Goal: Task Accomplishment & Management: Manage account settings

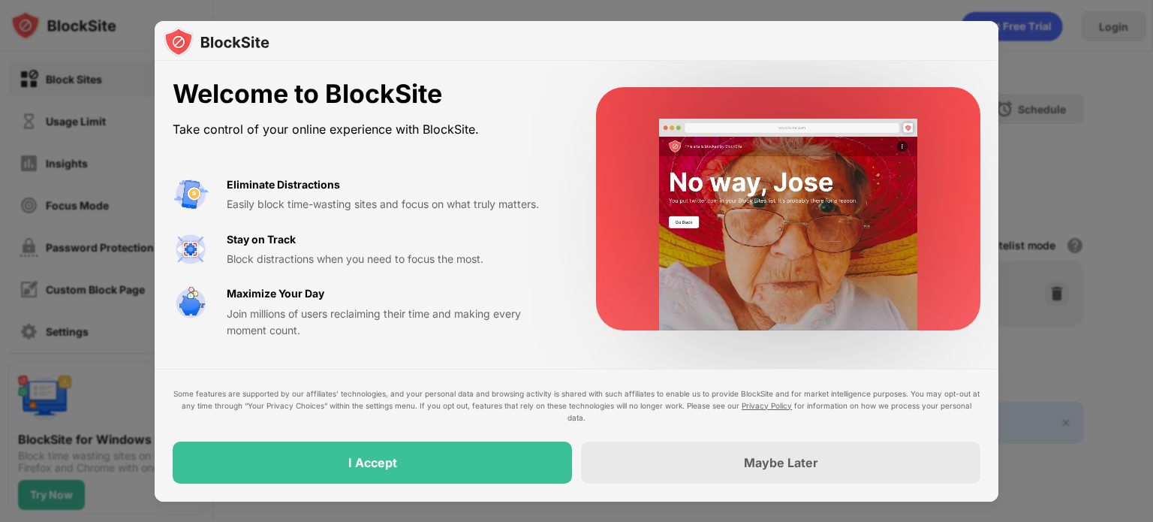
click at [963, 48] on div at bounding box center [577, 41] width 844 height 41
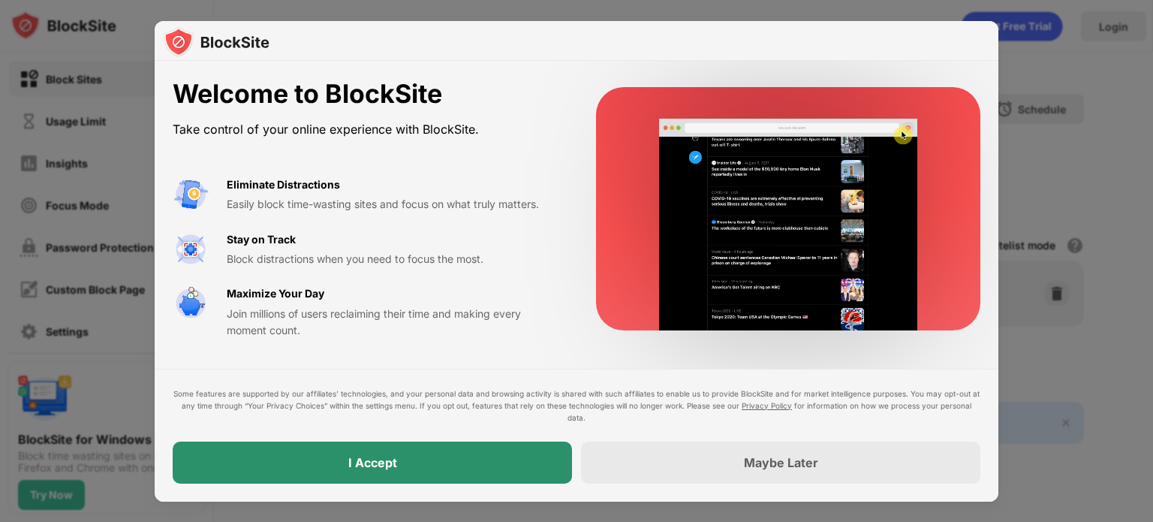
click at [468, 481] on div "I Accept" at bounding box center [372, 462] width 399 height 42
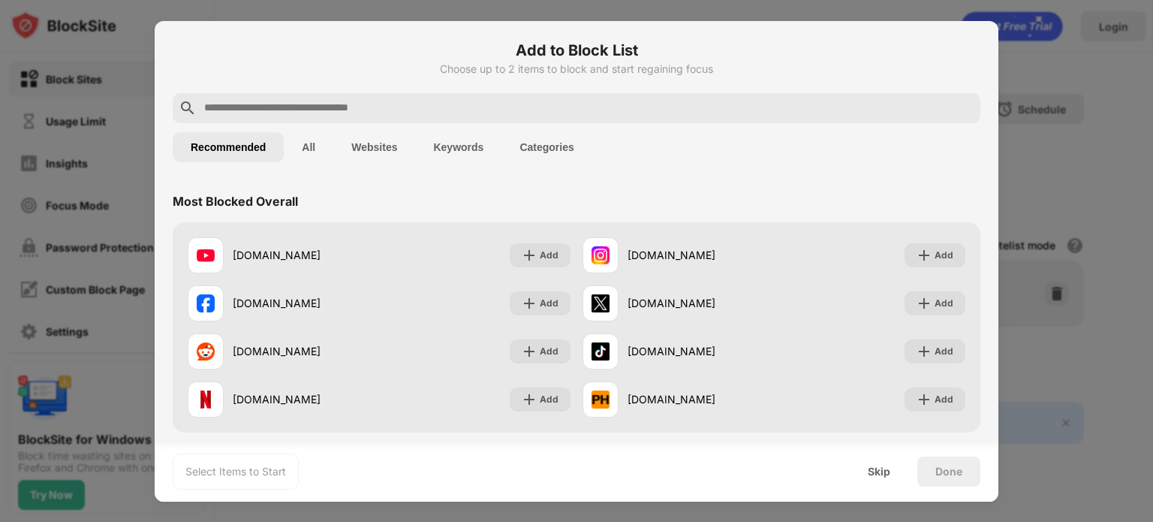
click at [957, 5] on div at bounding box center [576, 261] width 1153 height 522
drag, startPoint x: 1050, startPoint y: 72, endPoint x: 1050, endPoint y: 56, distance: 16.5
click at [1050, 70] on div at bounding box center [576, 261] width 1153 height 522
click at [134, 84] on div at bounding box center [576, 261] width 1153 height 522
click at [890, 473] on div "Skip" at bounding box center [879, 472] width 23 height 12
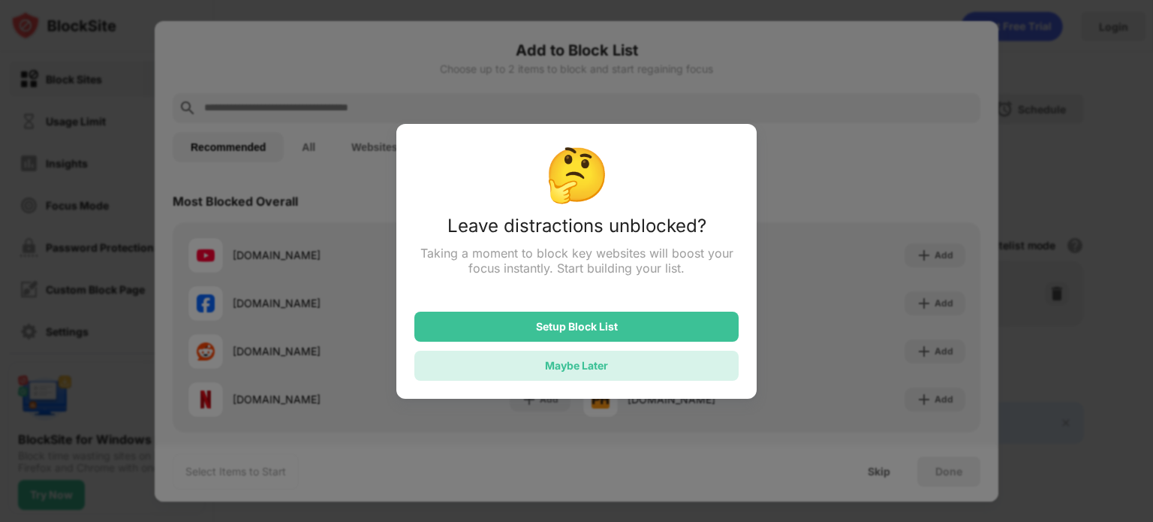
click at [639, 353] on div "Maybe Later" at bounding box center [576, 366] width 324 height 30
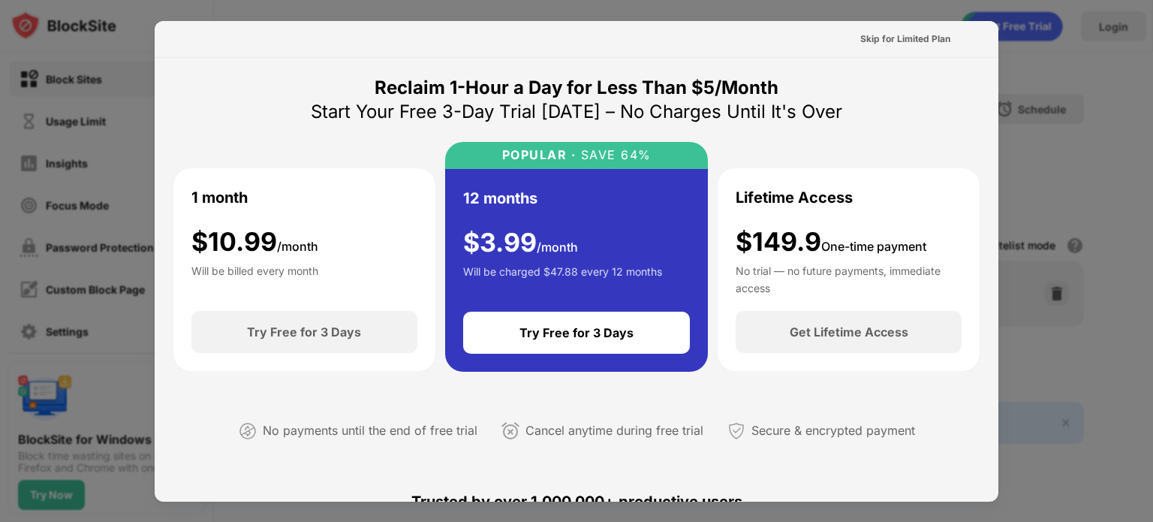
click at [1048, 68] on div at bounding box center [576, 261] width 1153 height 522
click at [910, 32] on div "Skip for Limited Plan" at bounding box center [905, 39] width 90 height 15
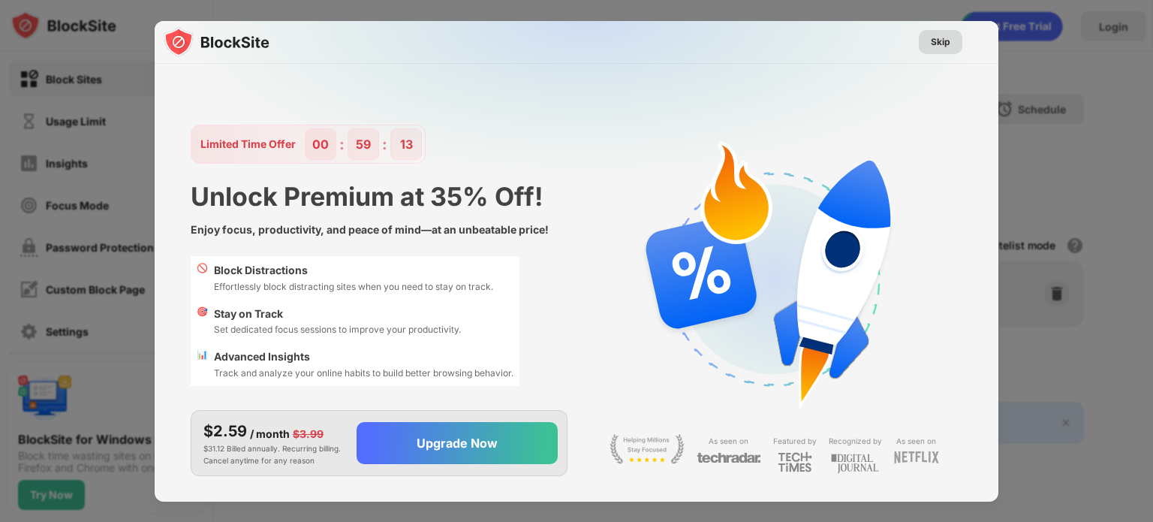
click at [931, 38] on div "Skip" at bounding box center [941, 42] width 20 height 15
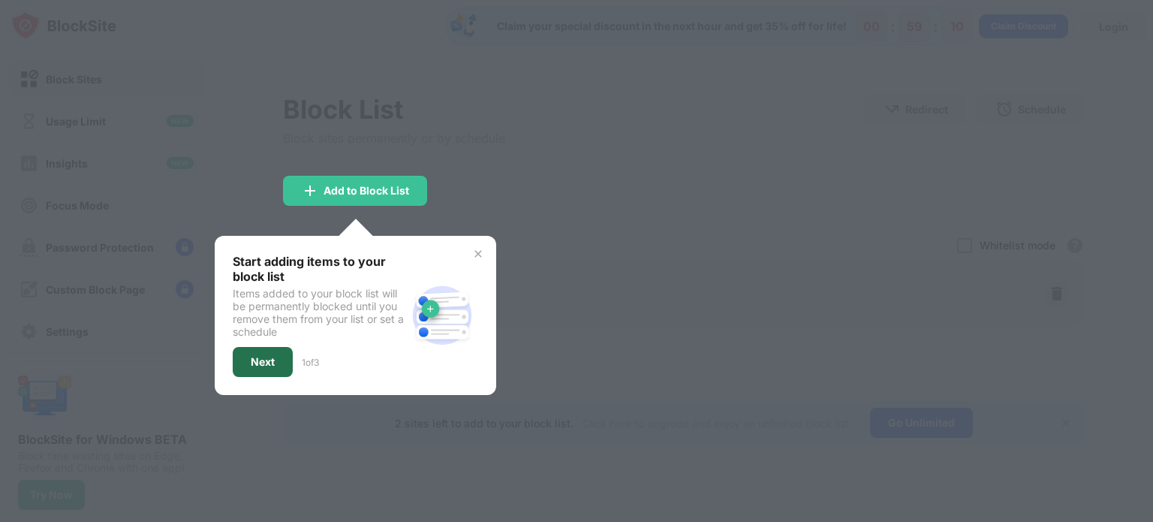
click at [283, 358] on div "Next" at bounding box center [263, 362] width 60 height 30
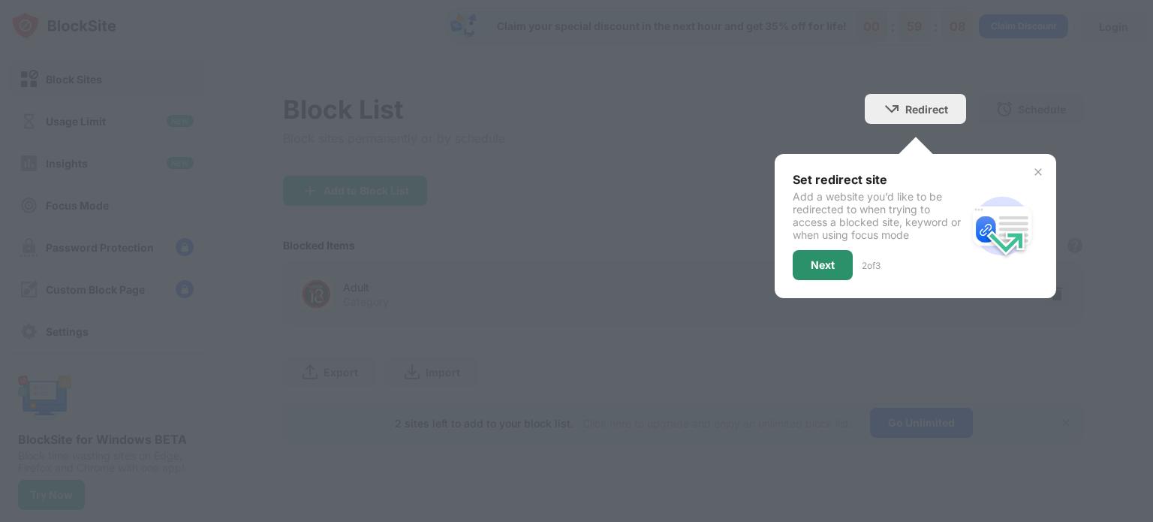
click at [806, 257] on div "Next" at bounding box center [823, 265] width 60 height 30
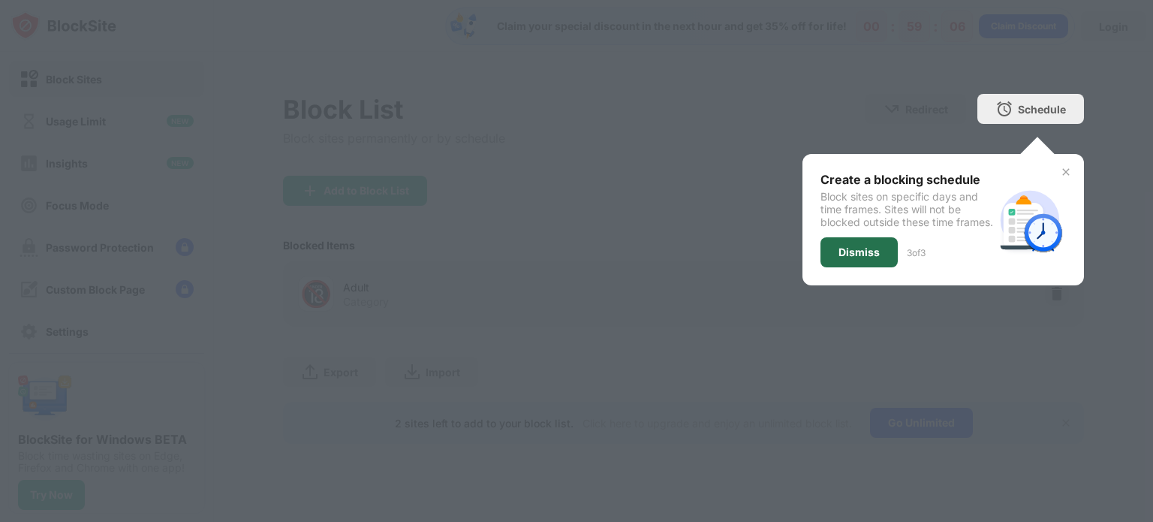
click at [839, 258] on div "Dismiss" at bounding box center [859, 252] width 41 height 12
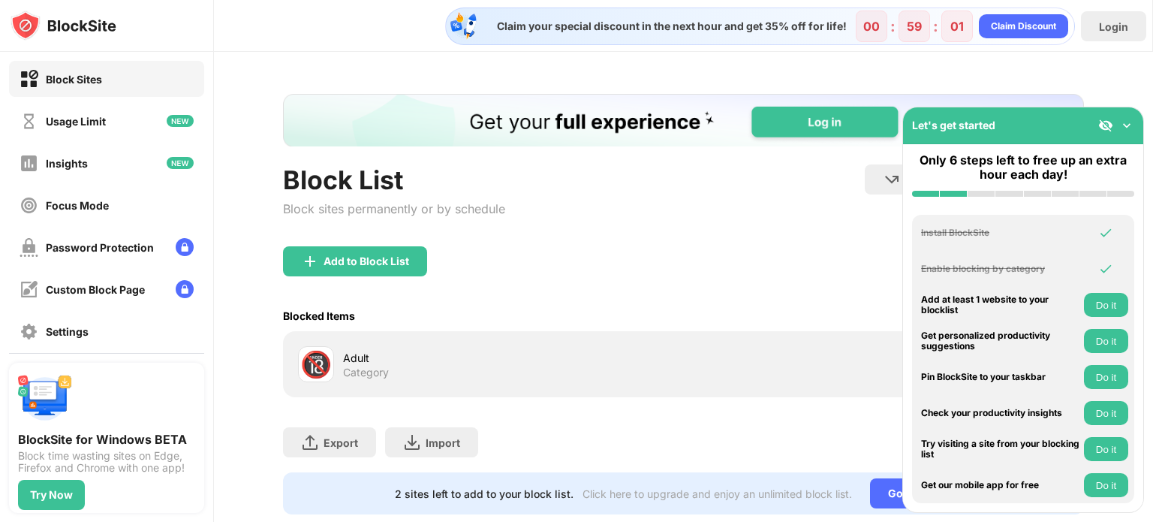
click at [1125, 125] on img at bounding box center [1126, 125] width 15 height 15
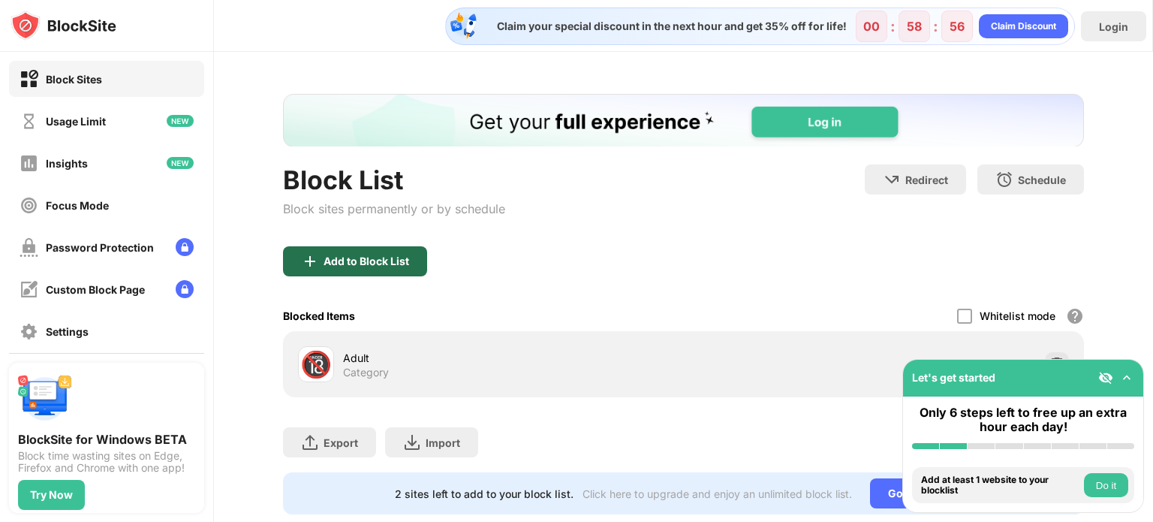
click at [360, 273] on div "Add to Block List" at bounding box center [355, 261] width 144 height 30
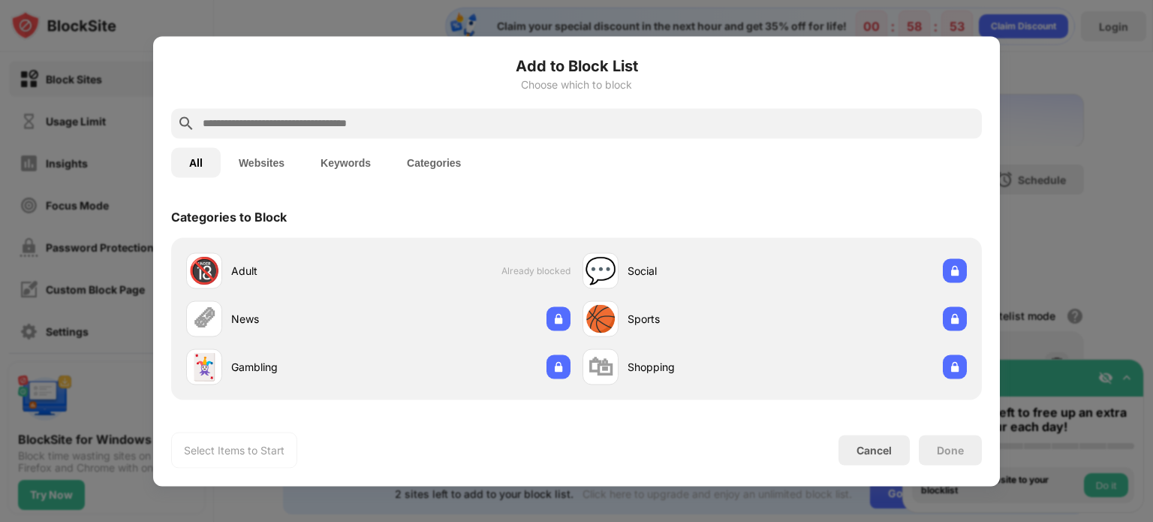
click at [426, 137] on div at bounding box center [576, 123] width 811 height 30
click at [422, 123] on input "text" at bounding box center [588, 123] width 775 height 18
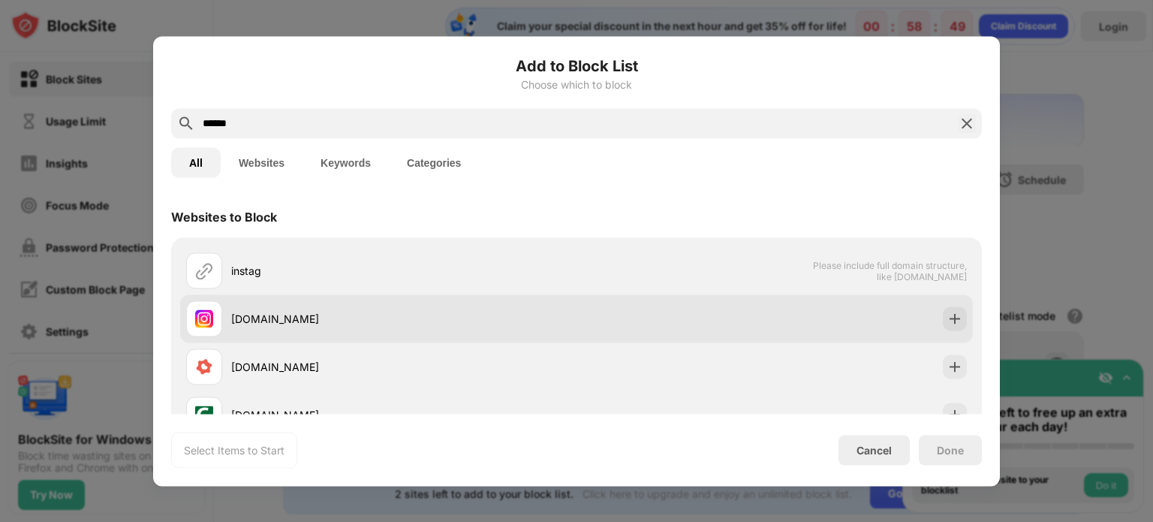
type input "******"
click at [300, 322] on div "[DOMAIN_NAME]" at bounding box center [403, 319] width 345 height 16
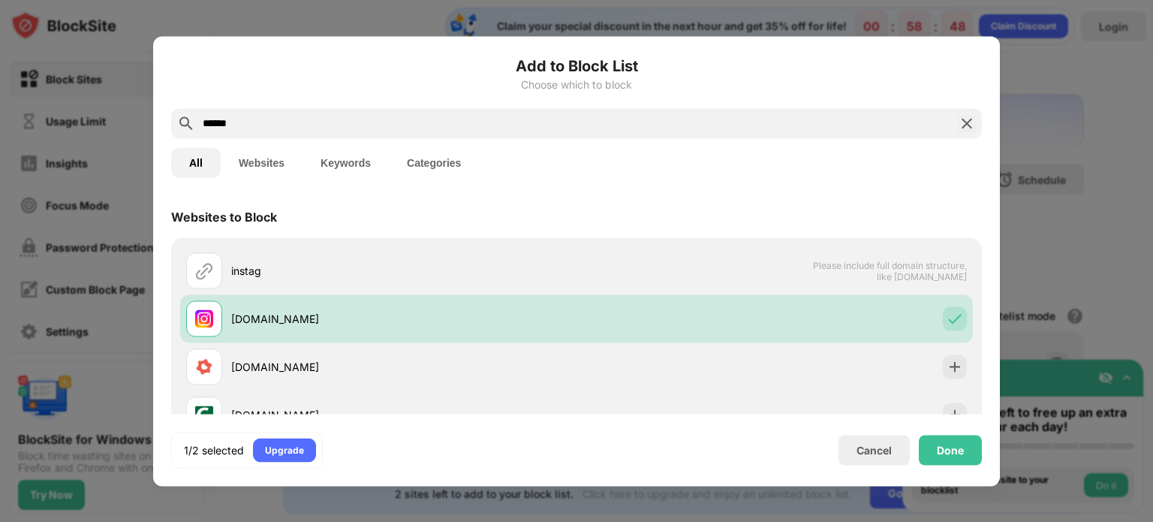
click at [373, 117] on input "******" at bounding box center [576, 123] width 751 height 18
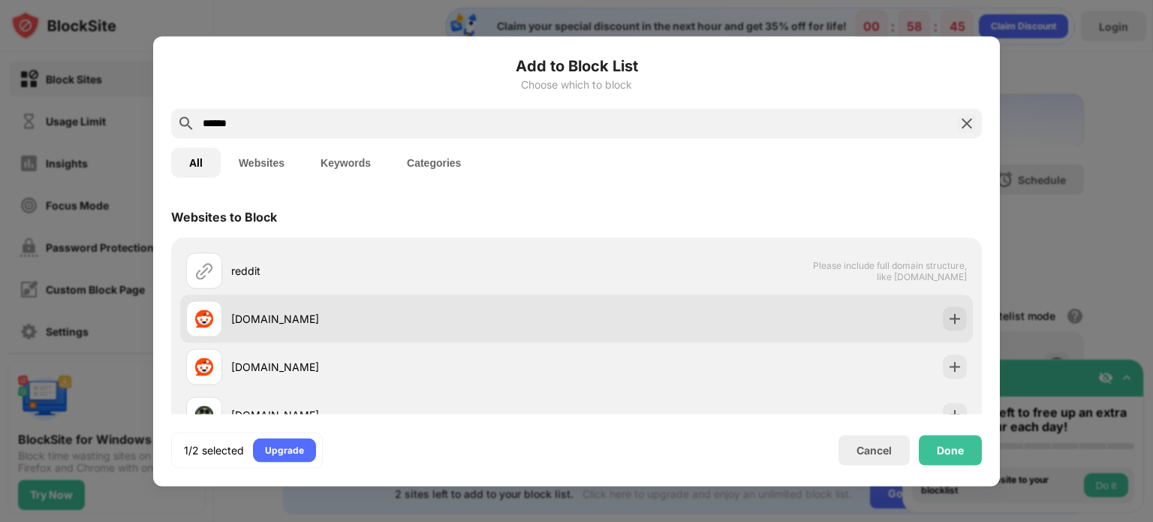
type input "******"
click at [271, 309] on div "[DOMAIN_NAME]" at bounding box center [381, 318] width 390 height 36
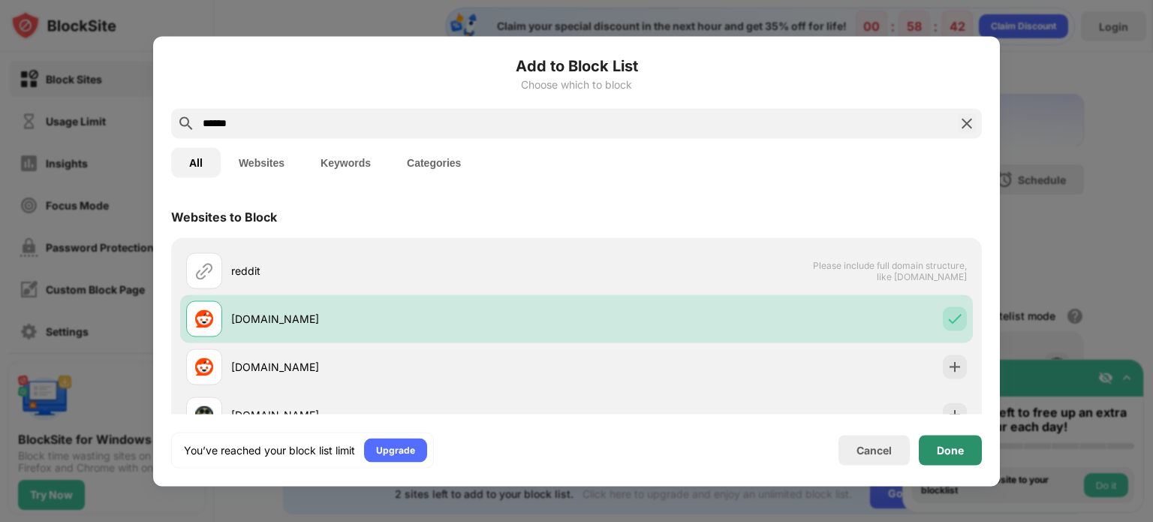
click at [970, 457] on div "Done" at bounding box center [950, 450] width 63 height 30
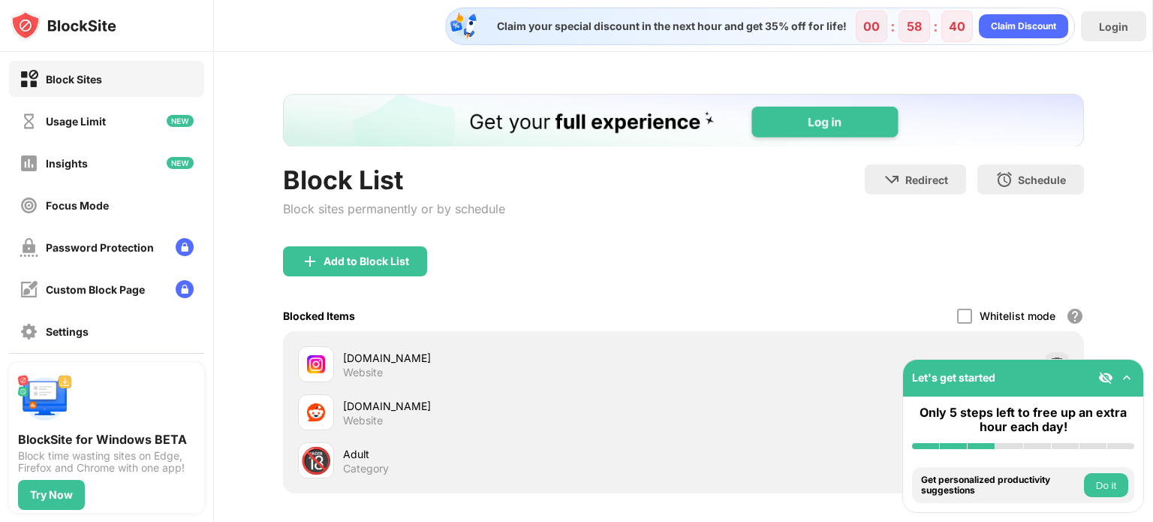
click at [1126, 380] on img at bounding box center [1126, 377] width 15 height 15
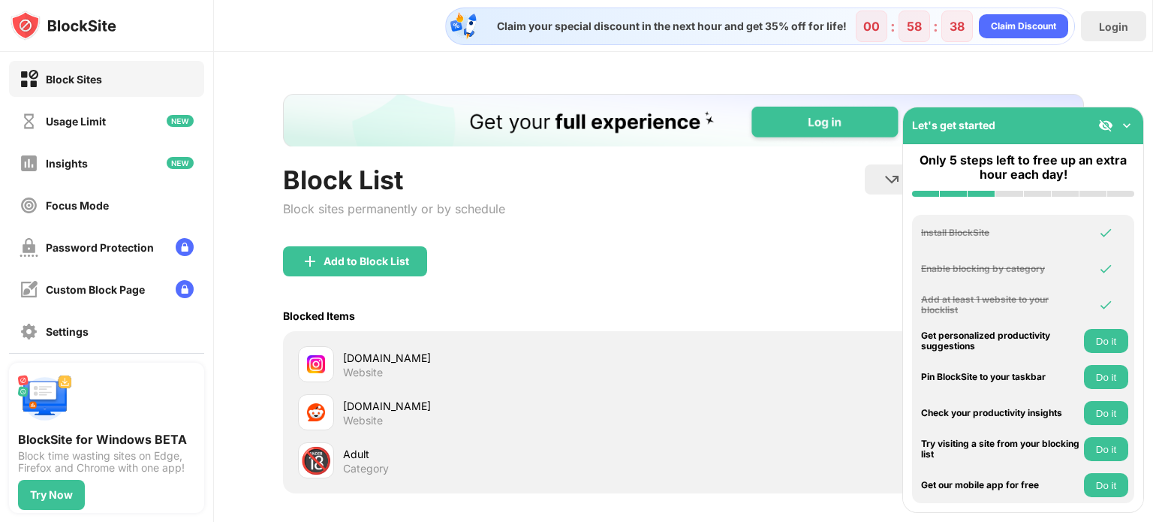
click at [1118, 135] on div "Let's get started" at bounding box center [1023, 125] width 240 height 37
click at [1122, 131] on img at bounding box center [1126, 125] width 15 height 15
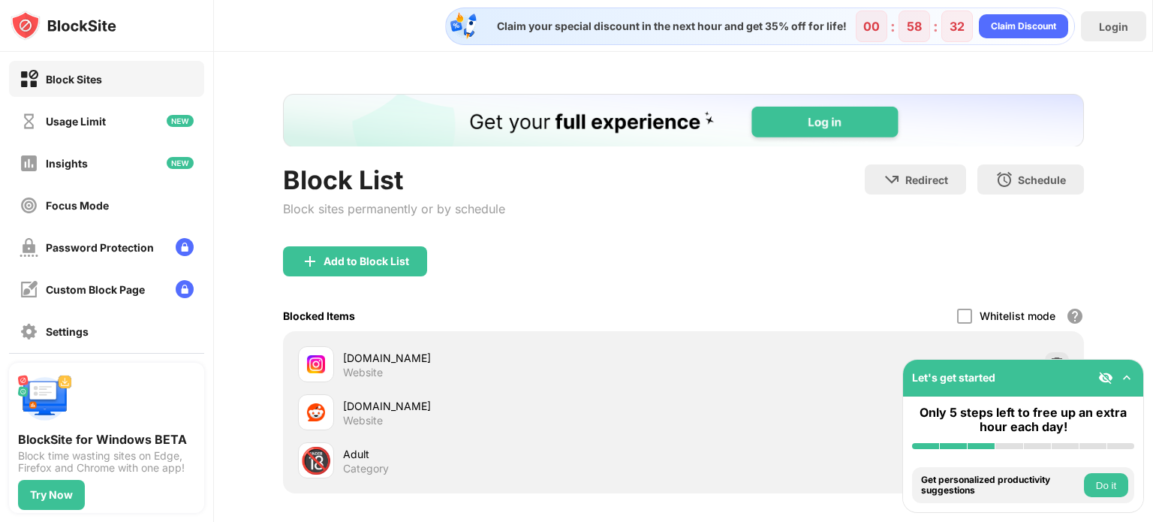
click at [424, 259] on div "Add to Block List" at bounding box center [355, 261] width 144 height 30
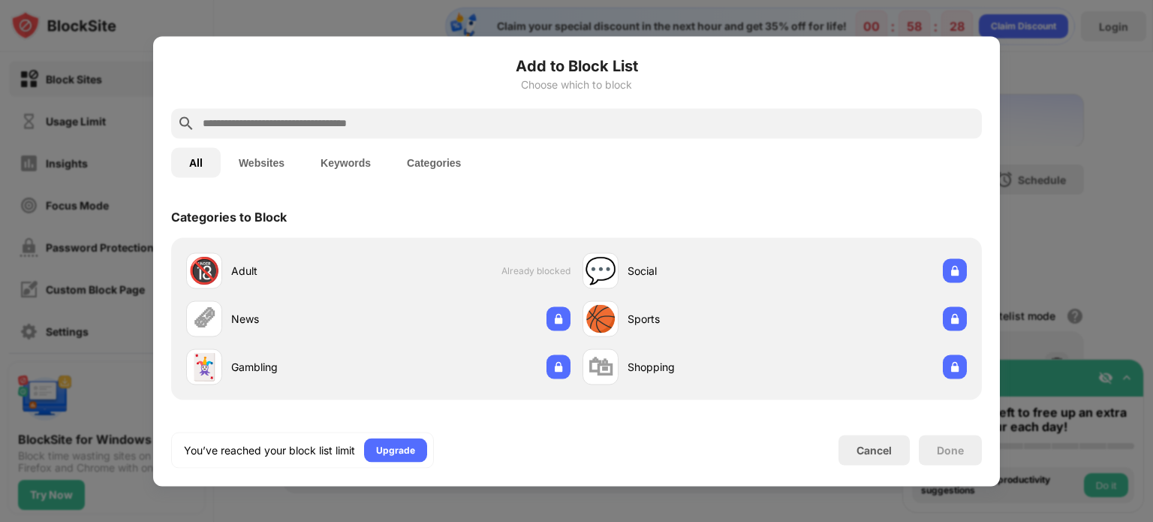
click at [448, 122] on input "text" at bounding box center [588, 123] width 775 height 18
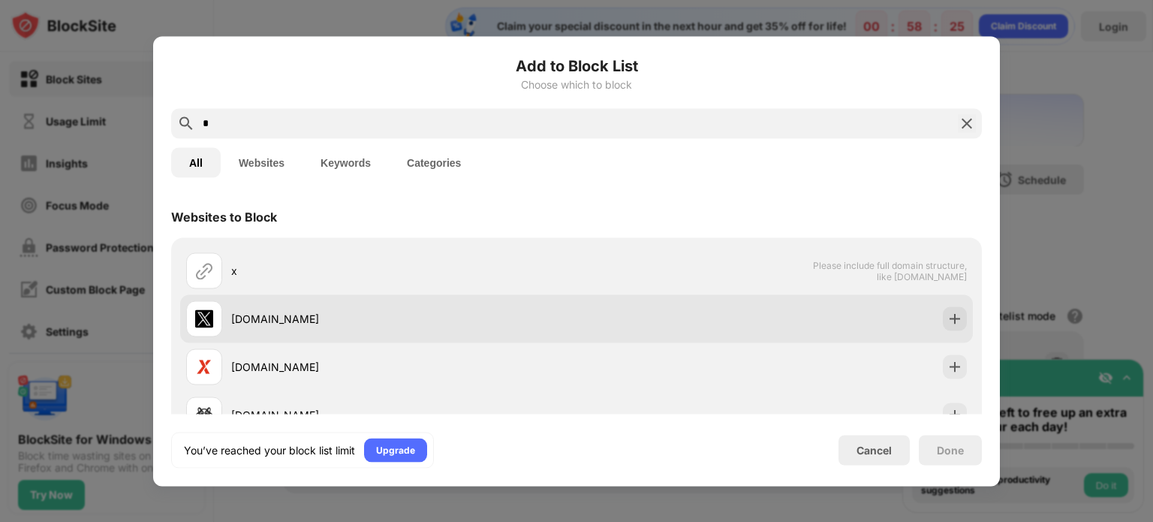
type input "*"
click at [356, 315] on div "[DOMAIN_NAME]" at bounding box center [403, 319] width 345 height 16
click at [949, 319] on img at bounding box center [955, 318] width 15 height 15
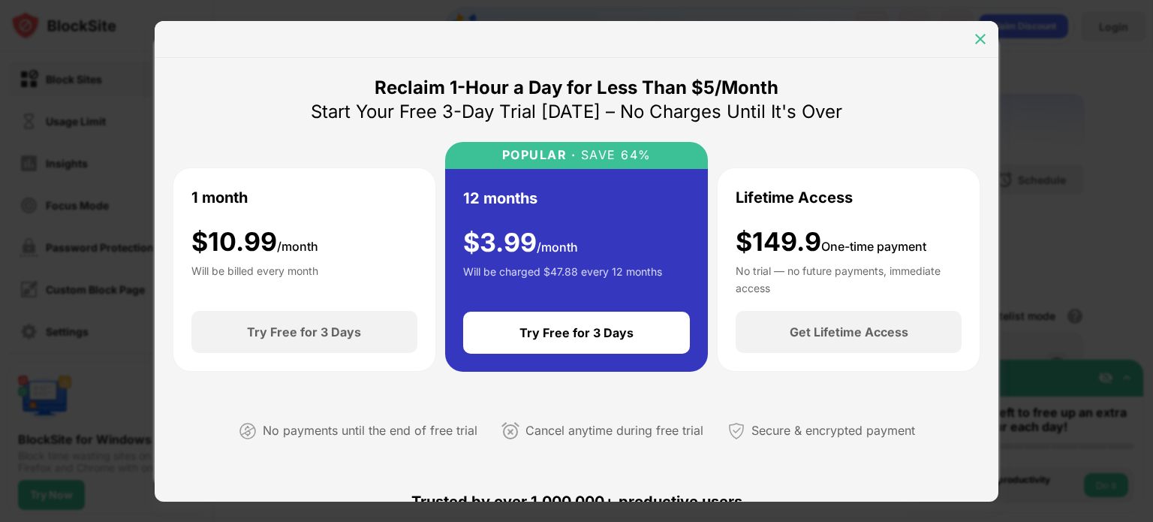
click at [985, 44] on img at bounding box center [980, 39] width 15 height 15
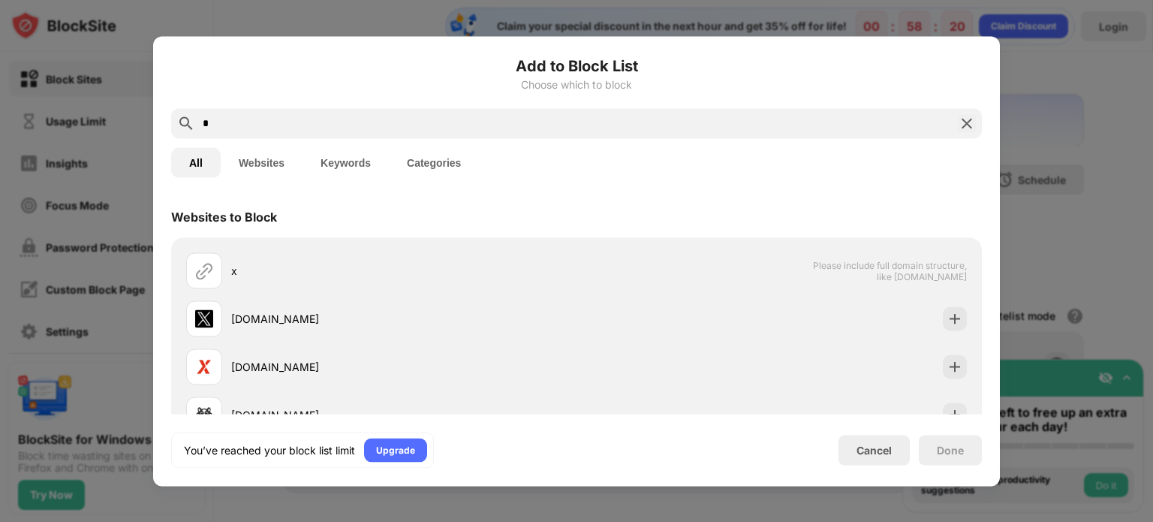
click at [1064, 98] on div at bounding box center [576, 261] width 1153 height 522
